Goal: Task Accomplishment & Management: Manage account settings

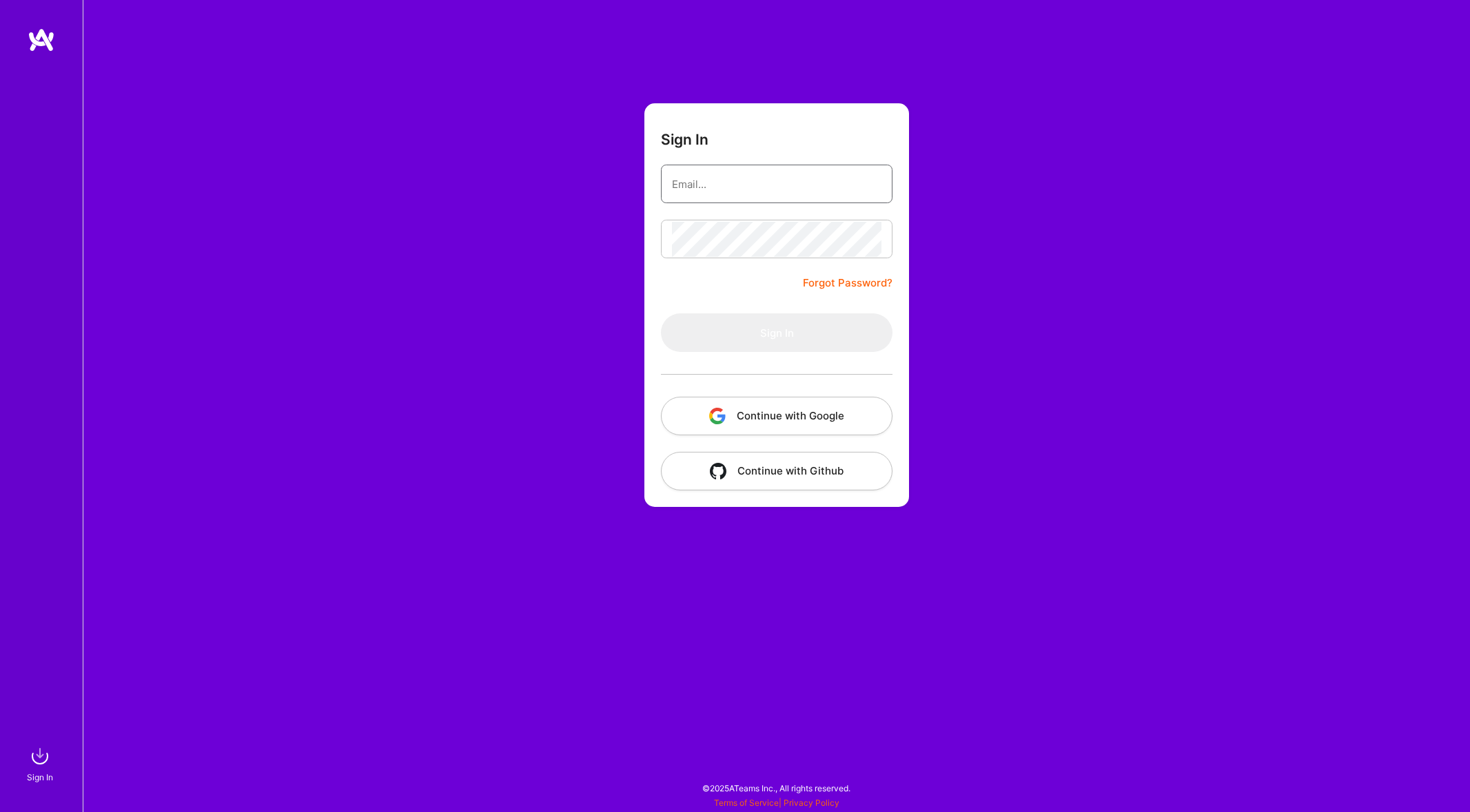
click at [723, 185] on input "email" at bounding box center [777, 185] width 210 height 35
type input "[EMAIL_ADDRESS][DOMAIN_NAME]"
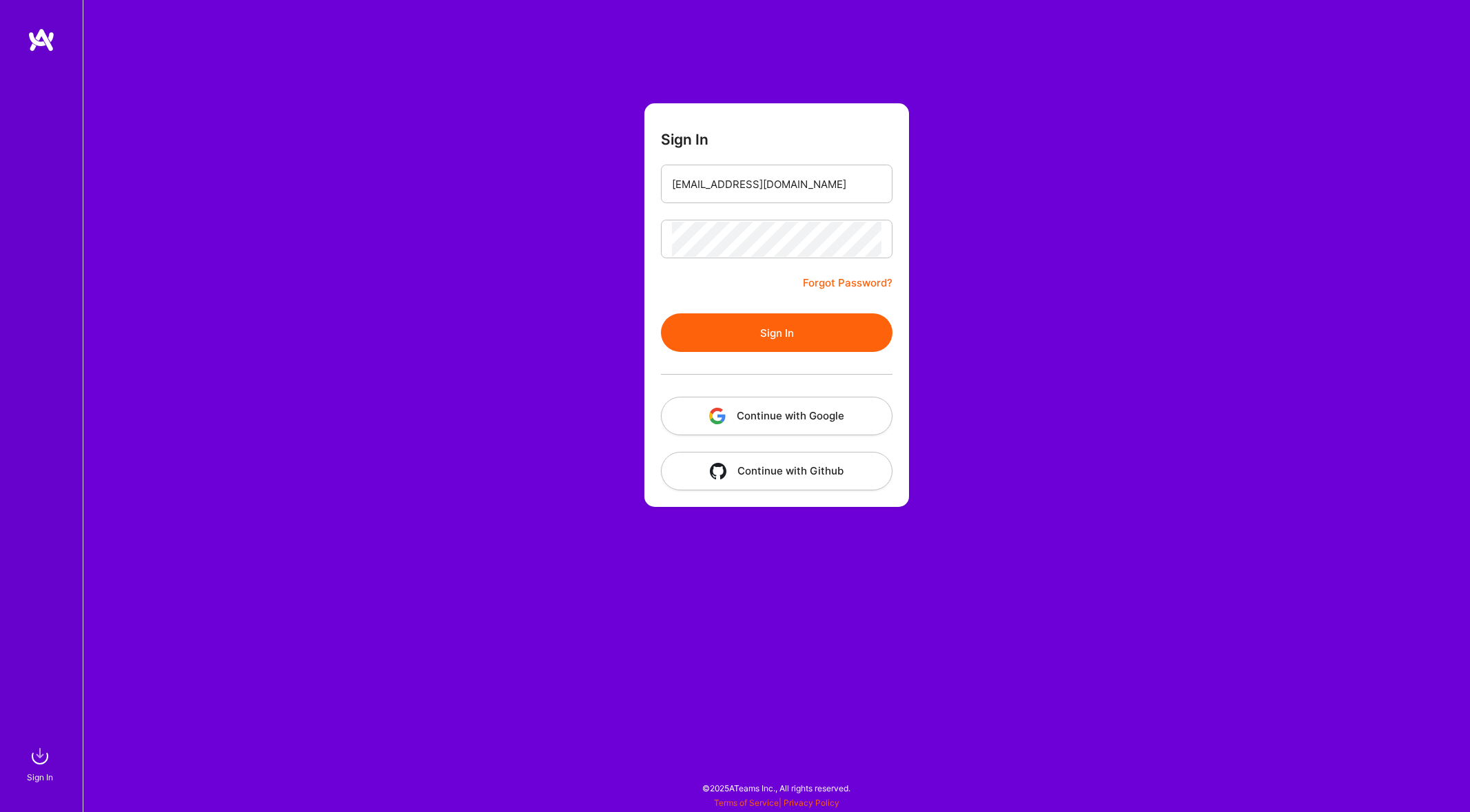
click at [755, 350] on button "Sign In" at bounding box center [776, 333] width 231 height 39
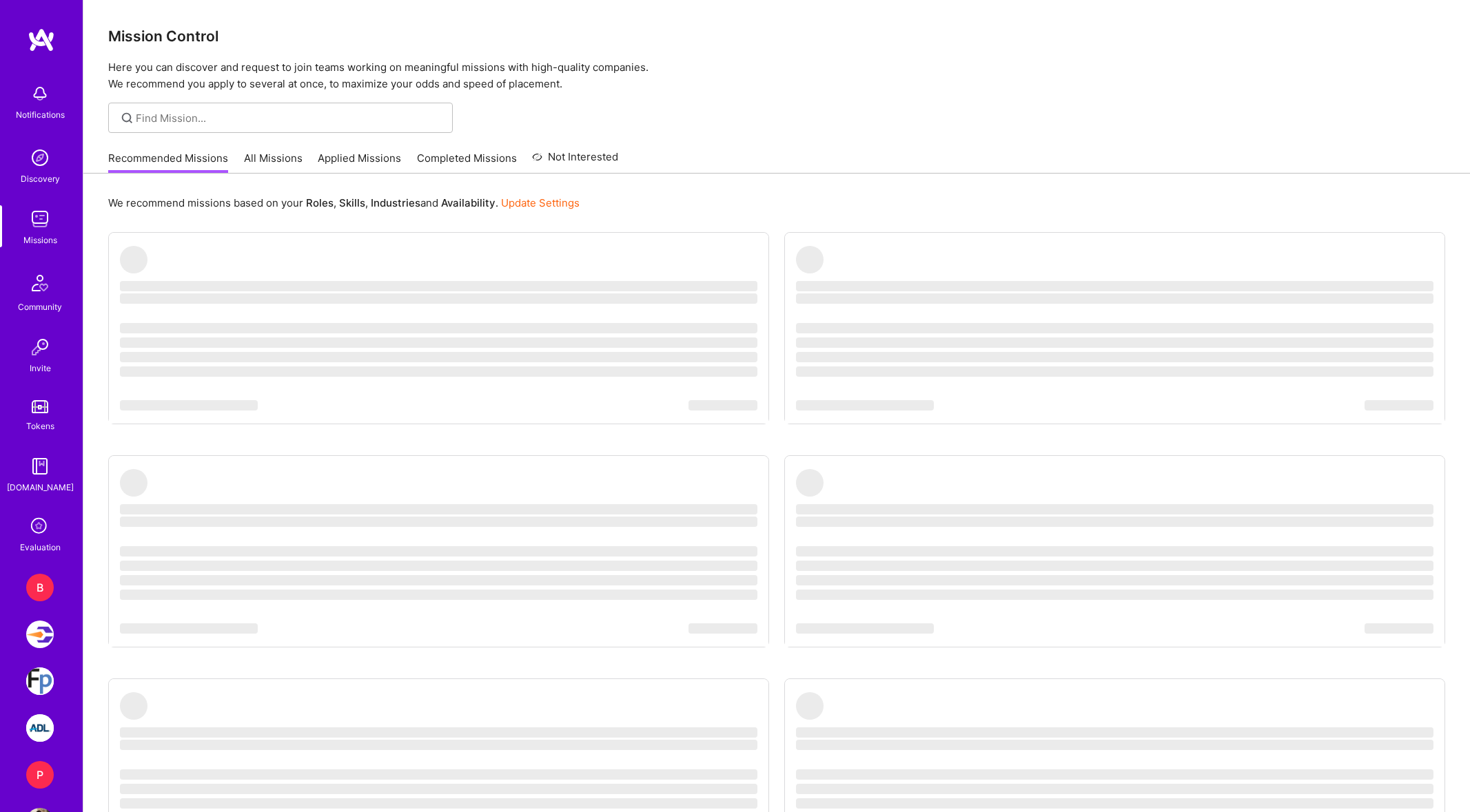
click at [40, 770] on div "P" at bounding box center [40, 775] width 27 height 27
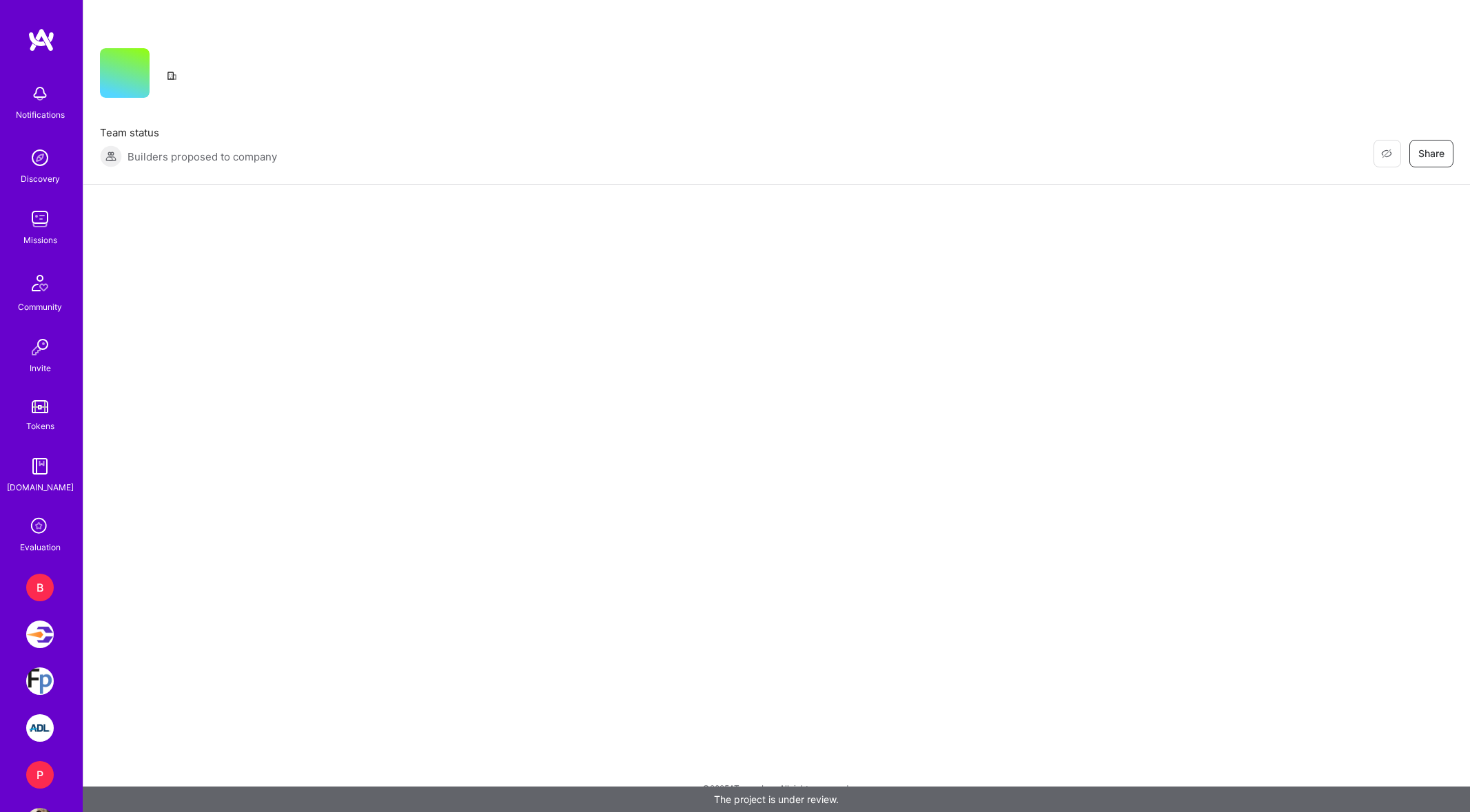
scroll to position [51, 0]
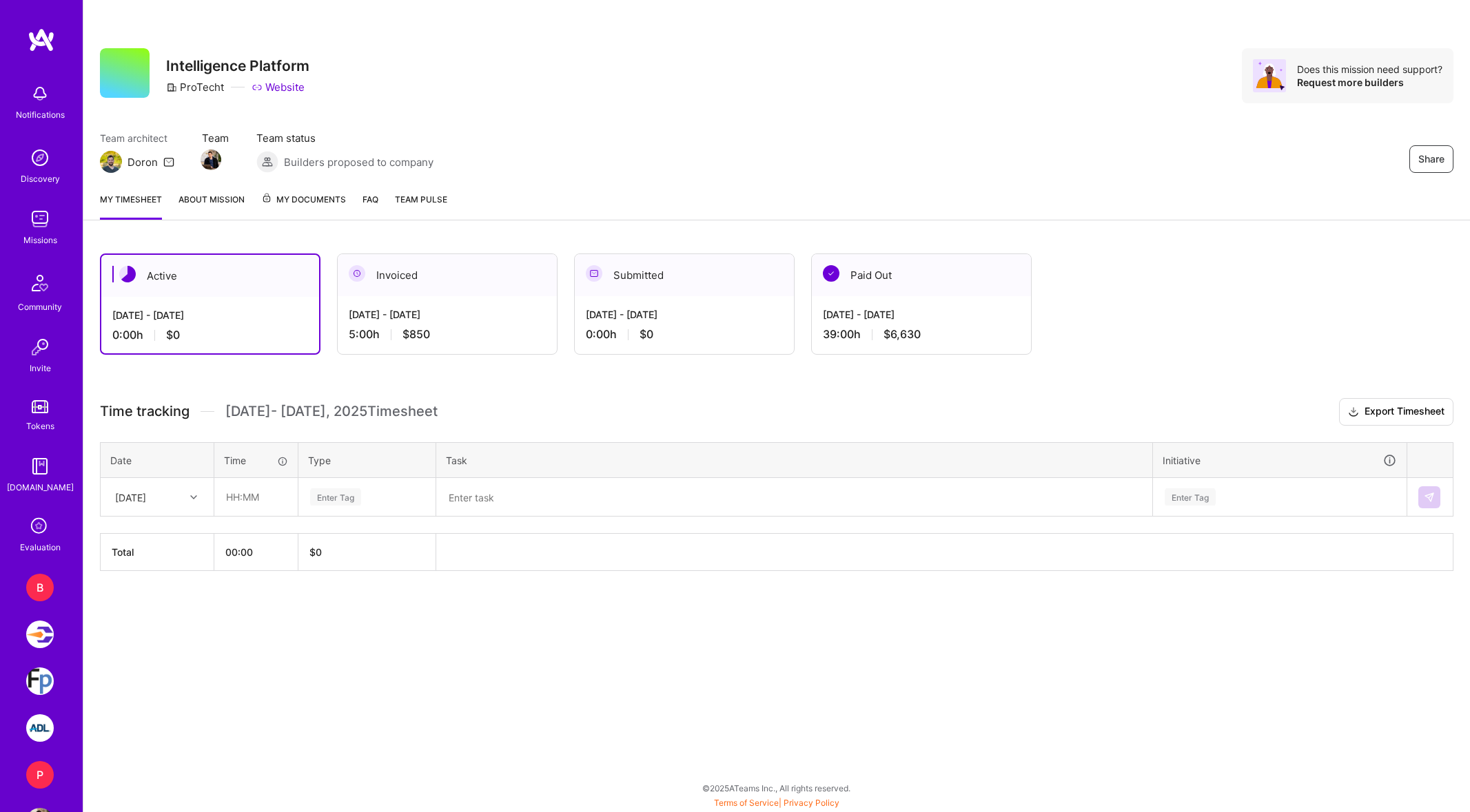
click at [205, 193] on link "About Mission" at bounding box center [212, 206] width 66 height 27
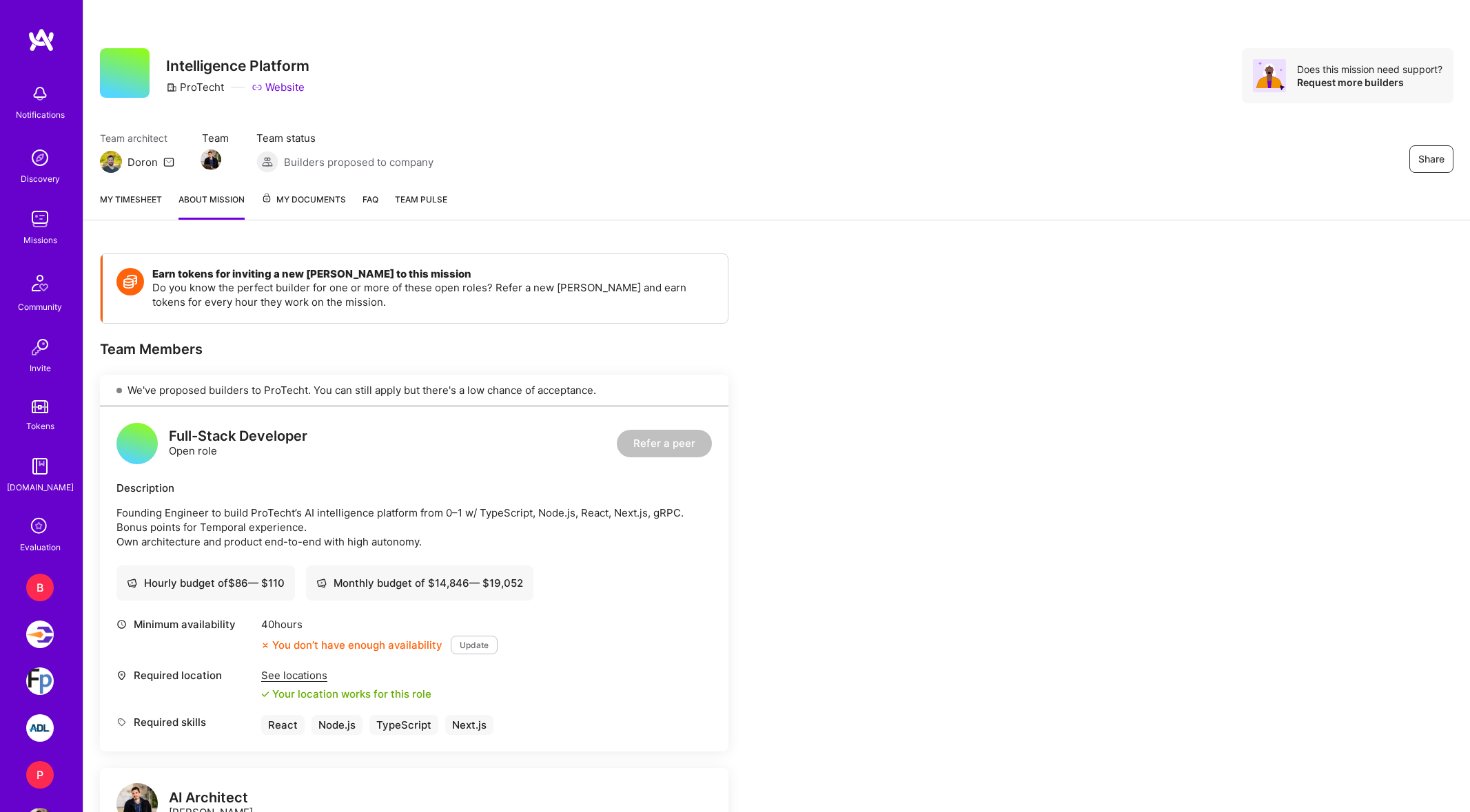
click at [152, 200] on link "My timesheet" at bounding box center [131, 206] width 62 height 27
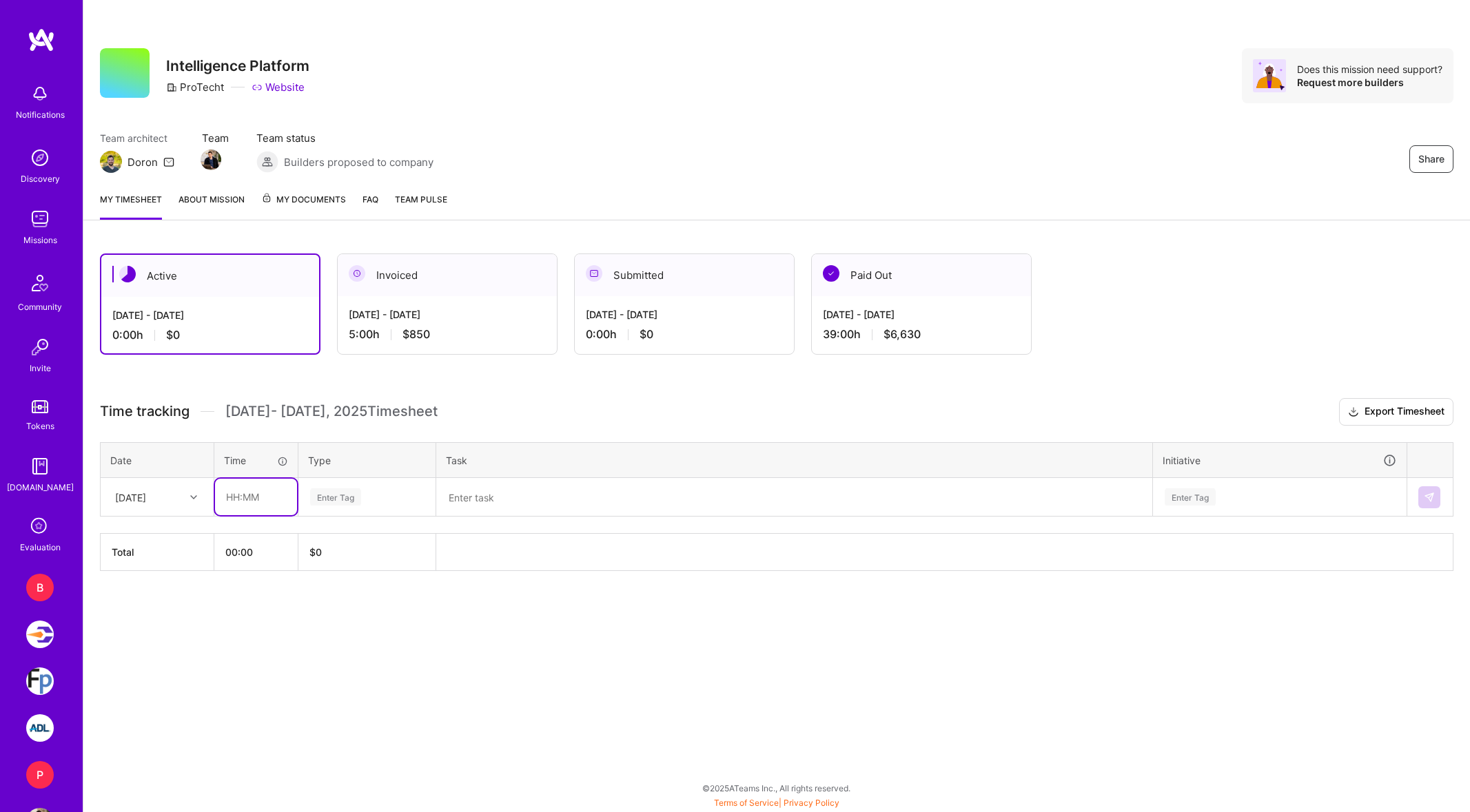
click at [269, 497] on input "text" at bounding box center [256, 497] width 82 height 37
type input "01:00"
click at [570, 593] on div "Active [DATE] - [DATE] 0:00 h $0 Invoiced [DATE] - [DATE] 5:00 h $850 Submitted…" at bounding box center [776, 438] width 1386 height 402
click at [179, 497] on div "[DATE]" at bounding box center [146, 496] width 77 height 22
click at [177, 534] on div "[DATE]" at bounding box center [156, 536] width 112 height 25
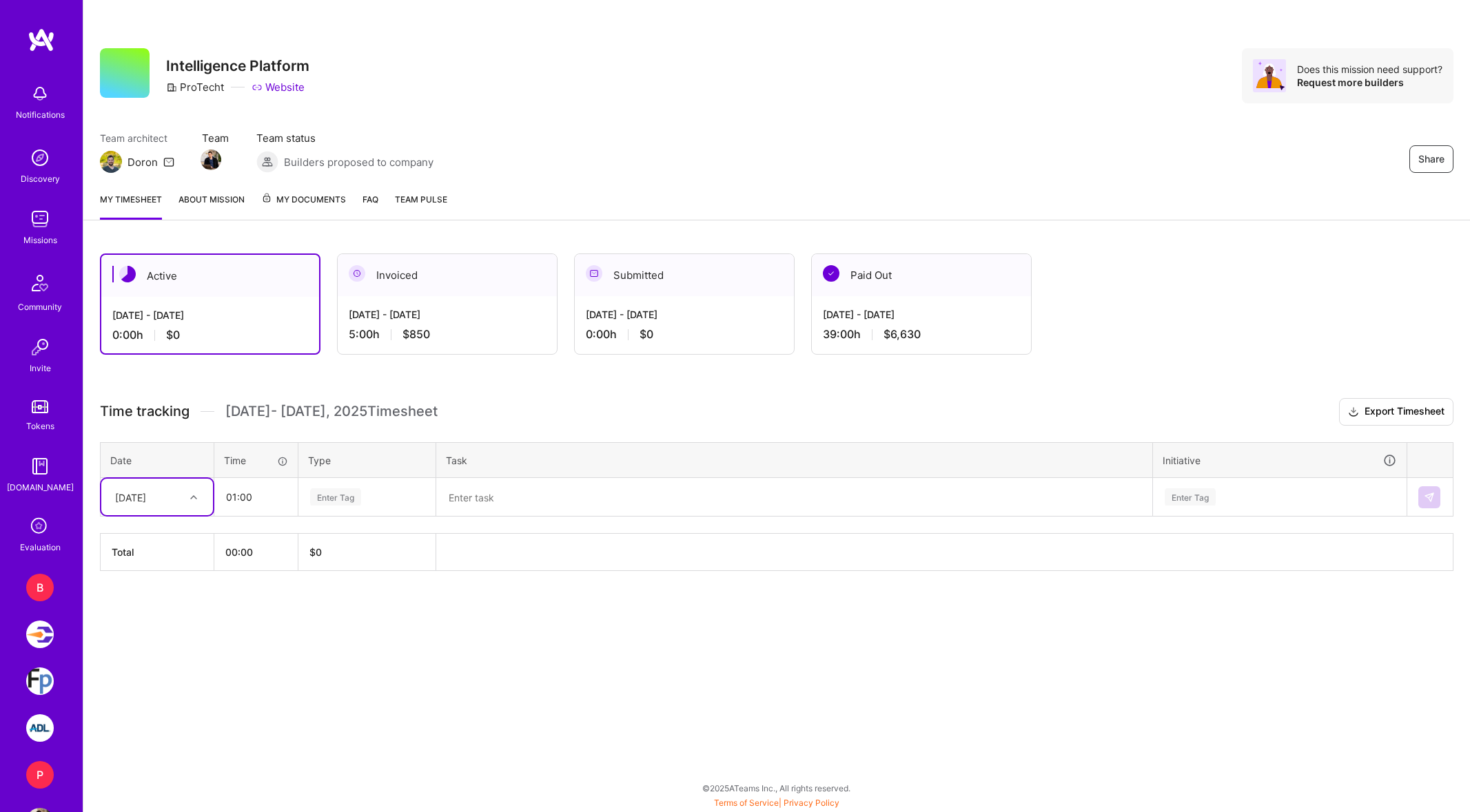
click at [817, 488] on textarea at bounding box center [794, 497] width 713 height 36
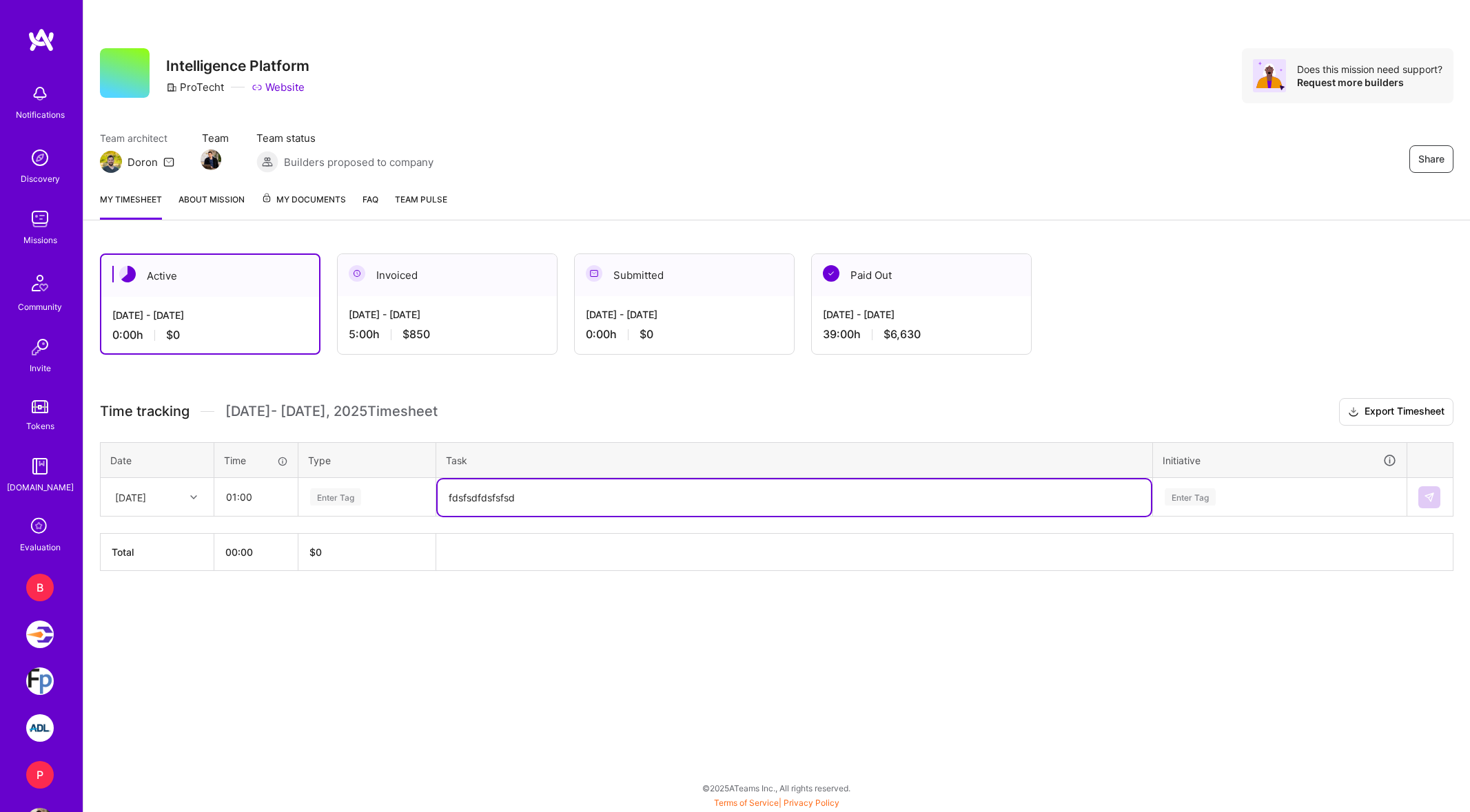
type textarea "fdsfsdfdsfsfsd"
click at [1290, 508] on div "Enter Tag" at bounding box center [1280, 497] width 253 height 36
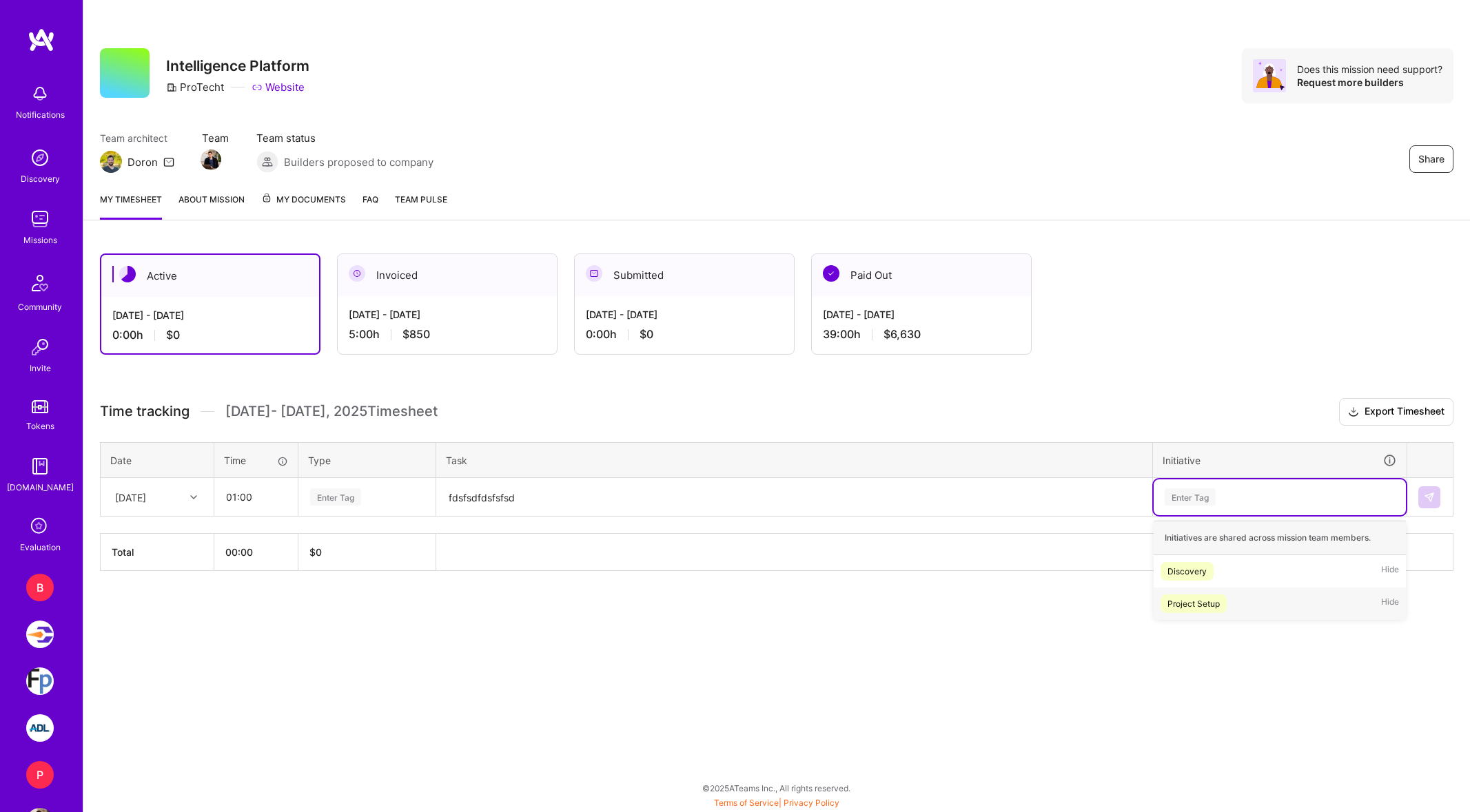
click at [1224, 600] on span "Project Setup" at bounding box center [1194, 603] width 66 height 18
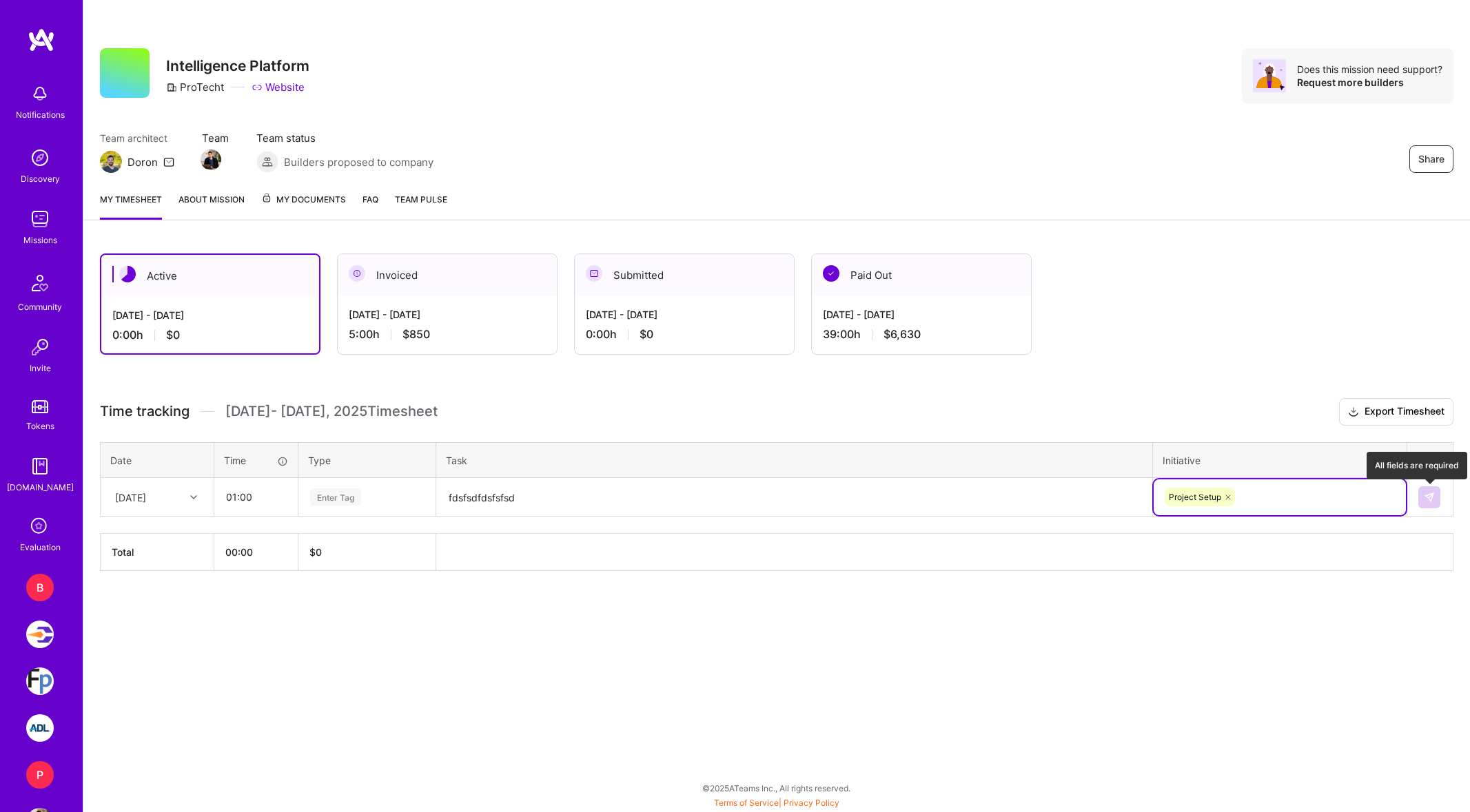
click at [1431, 498] on img at bounding box center [1429, 496] width 11 height 11
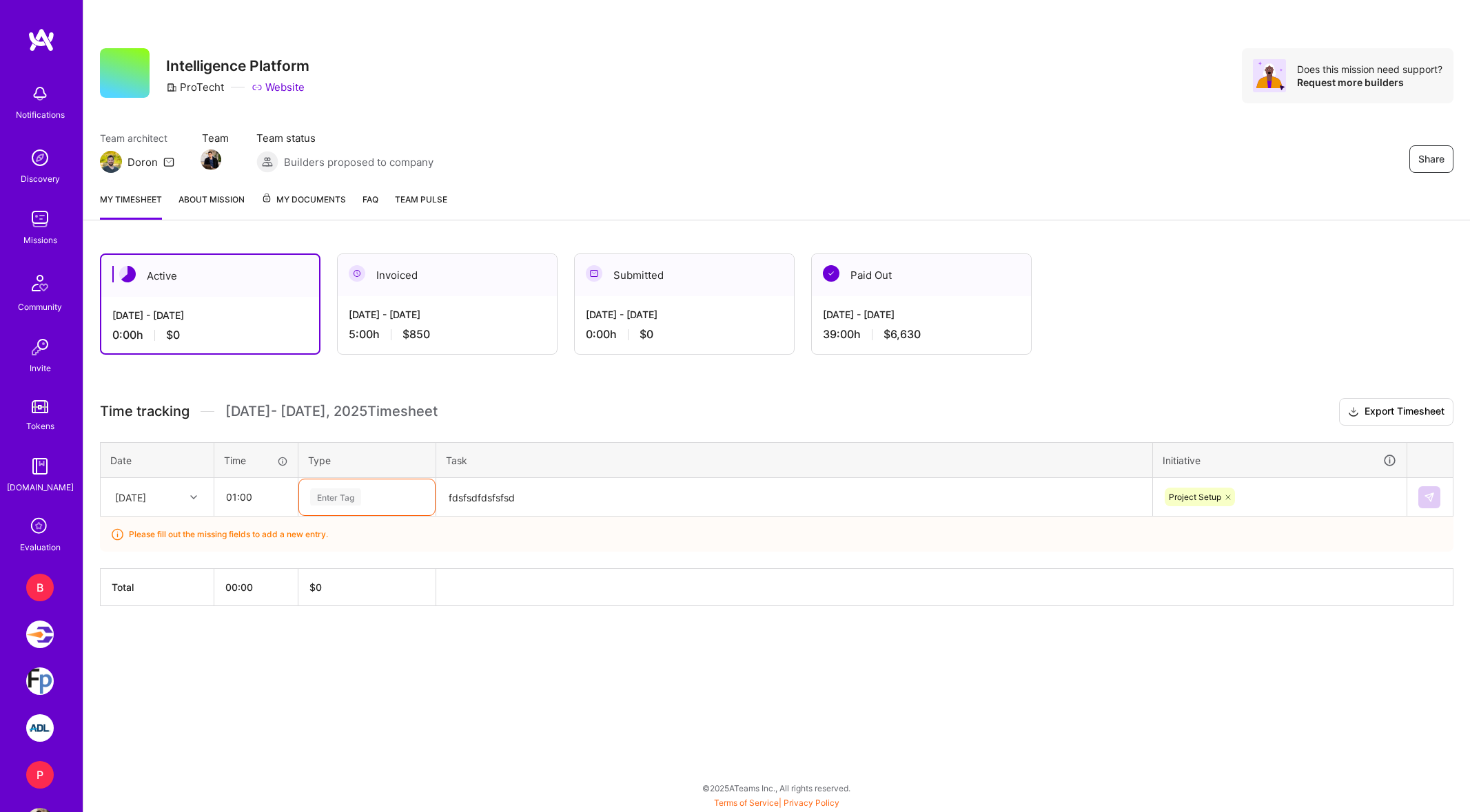
click at [358, 511] on div "Enter Tag" at bounding box center [367, 497] width 136 height 36
click at [376, 641] on div "Engineering" at bounding box center [367, 639] width 136 height 32
click at [1434, 496] on img at bounding box center [1429, 496] width 11 height 11
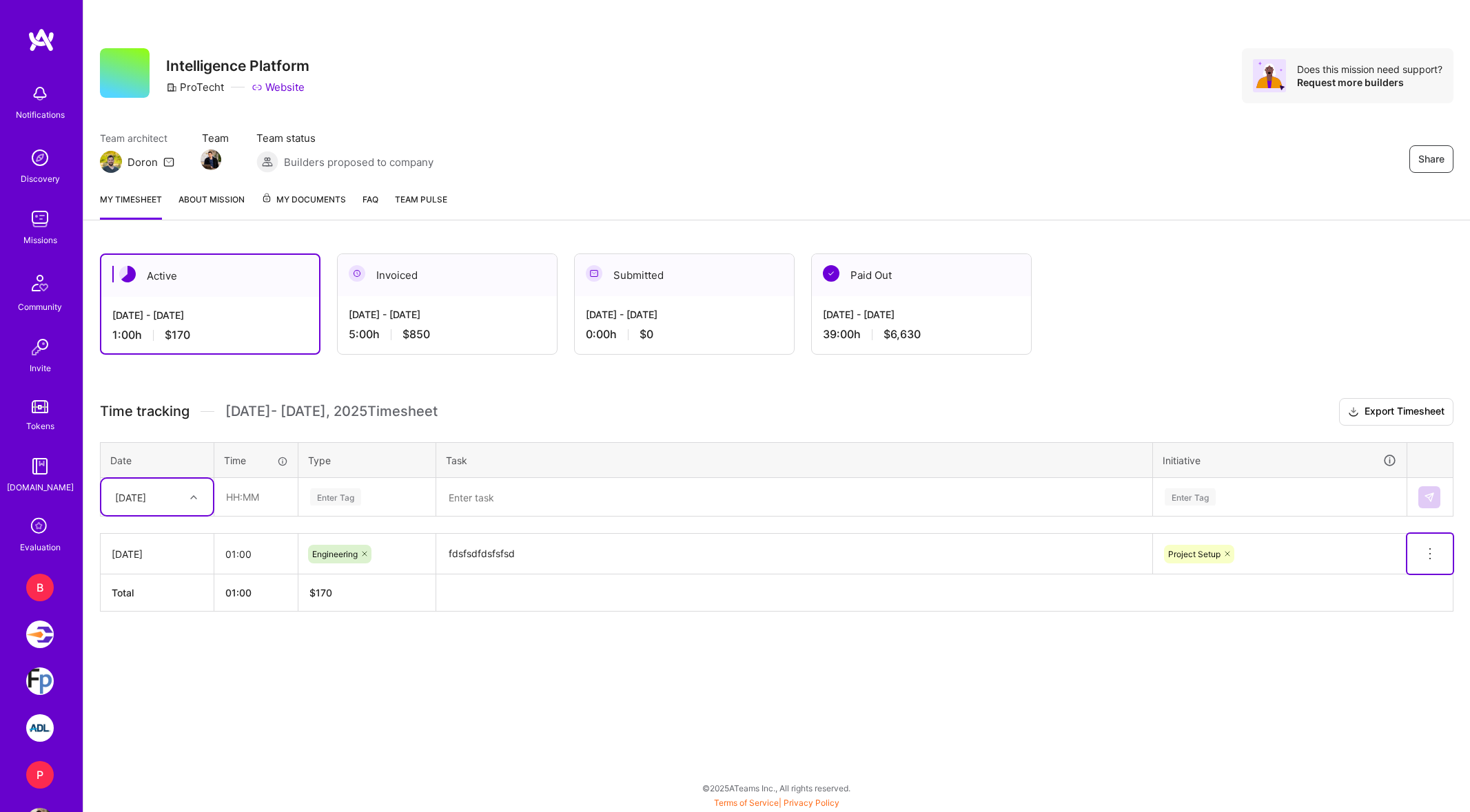
click at [1436, 560] on icon at bounding box center [1429, 554] width 17 height 17
click at [1419, 698] on div "Share Intelligence Platform ProTecht Website Does this mission need support? Re…" at bounding box center [776, 406] width 1387 height 812
click at [1424, 561] on span at bounding box center [1429, 558] width 17 height 12
click at [1406, 585] on button "Delete row" at bounding box center [1396, 577] width 72 height 34
